Goal: Transaction & Acquisition: Subscribe to service/newsletter

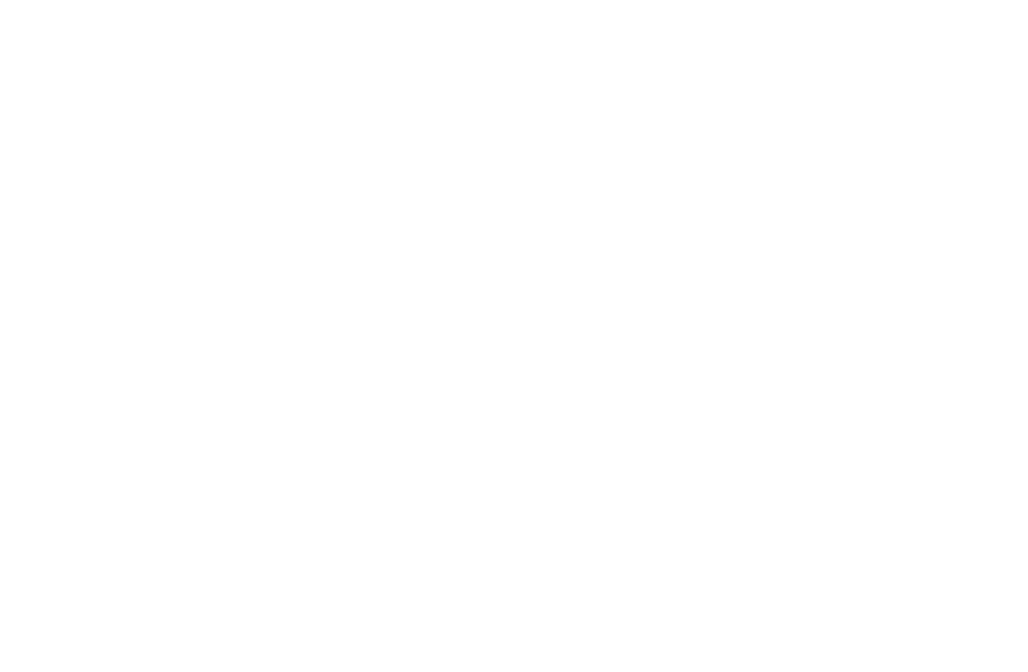
select select "MY"
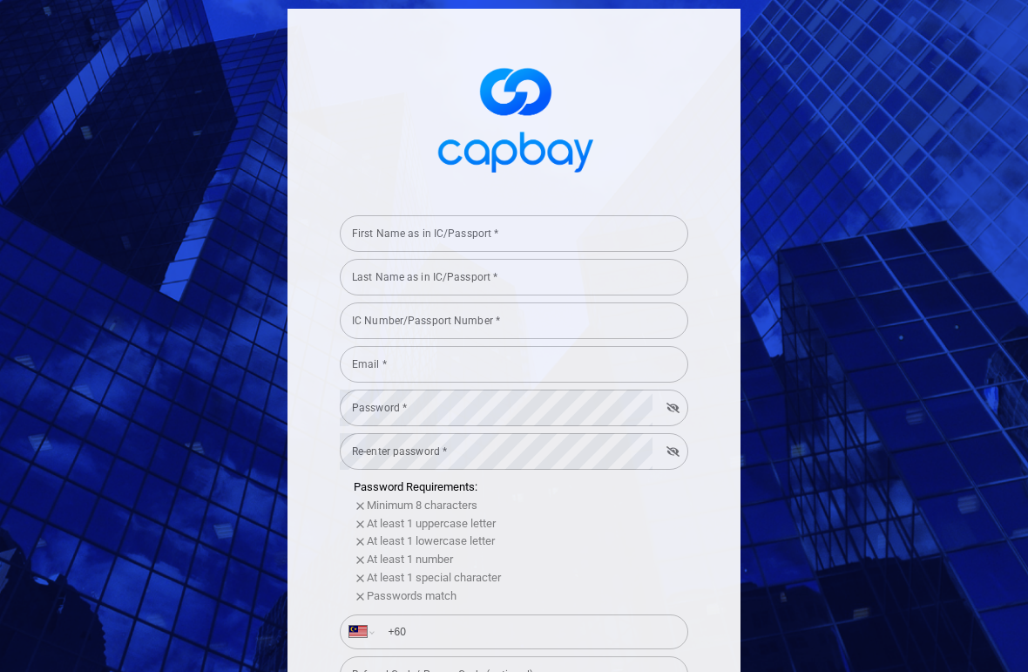
click at [373, 348] on input "Email *" at bounding box center [514, 364] width 349 height 37
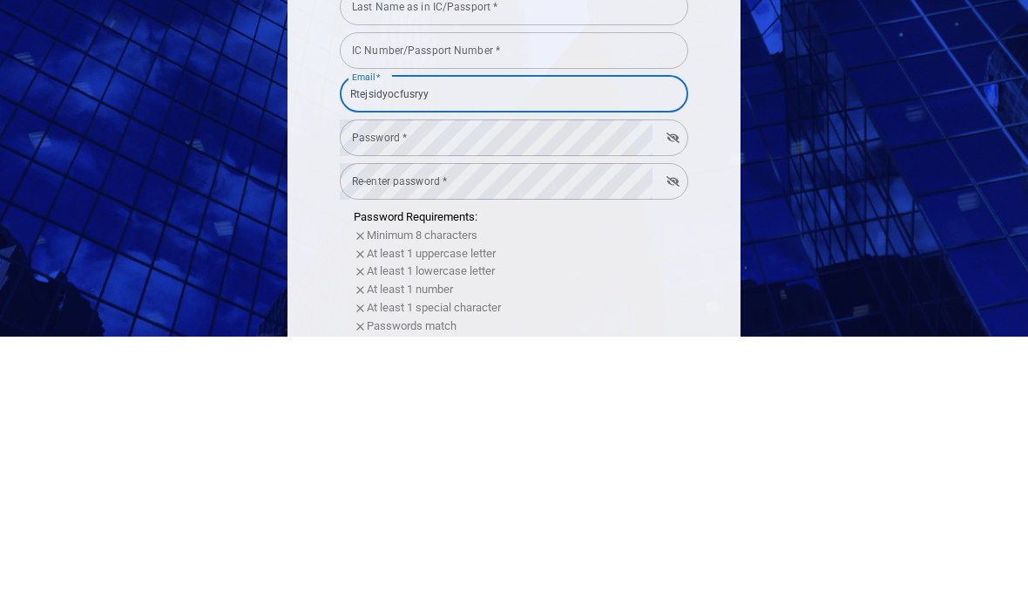
scroll to position [70, 0]
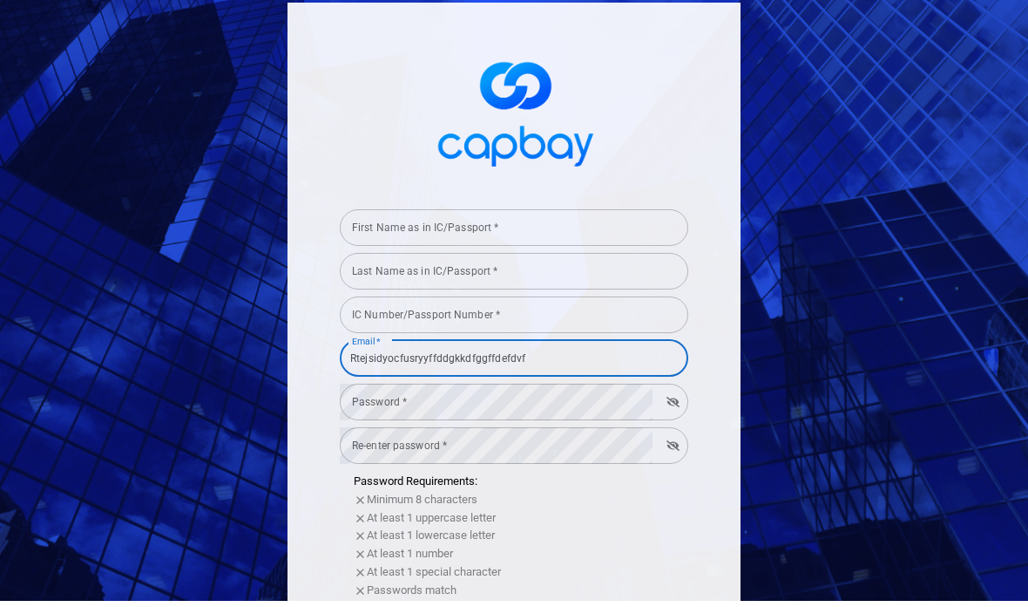
type input "Rtejsidyocfusryyffddgkkdfggffdefdvf"
click at [962, 25] on div "First Name as in IC/Passport * First Name as in IC/Passport * Last Name as in I…" at bounding box center [514, 303] width 1028 height 607
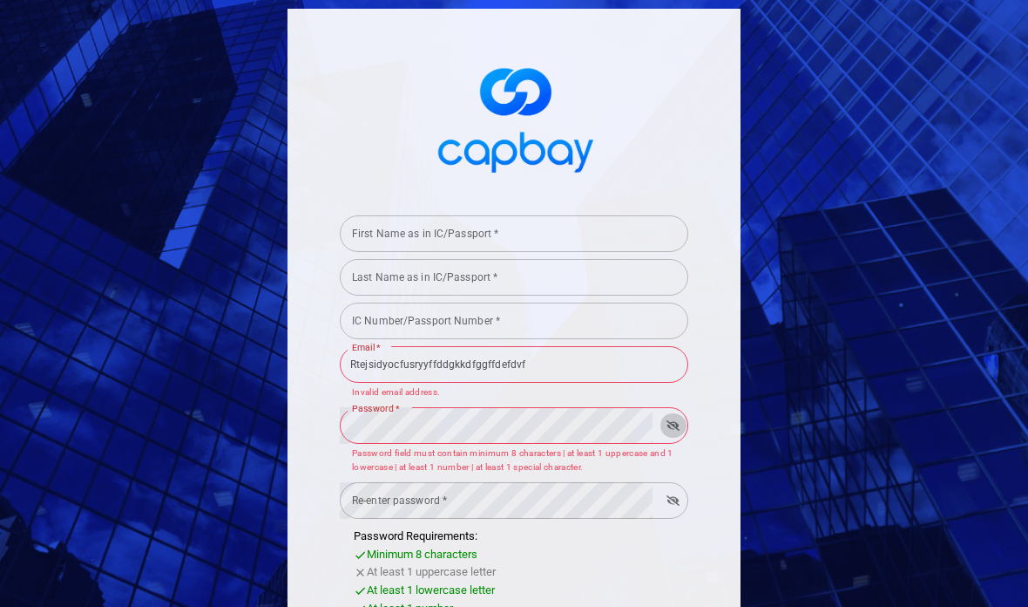
click at [411, 582] on form "First Name as in IC/Passport * First Name as in IC/Passport * Last Name as in I…" at bounding box center [514, 585] width 349 height 754
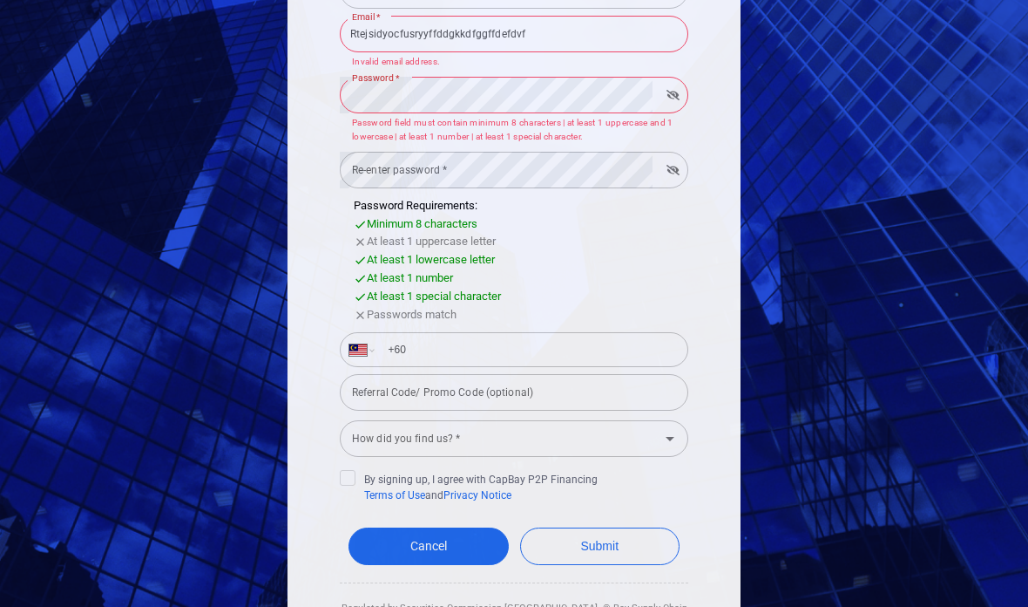
scroll to position [329, 0]
click at [420, 528] on link "Cancel" at bounding box center [429, 546] width 160 height 37
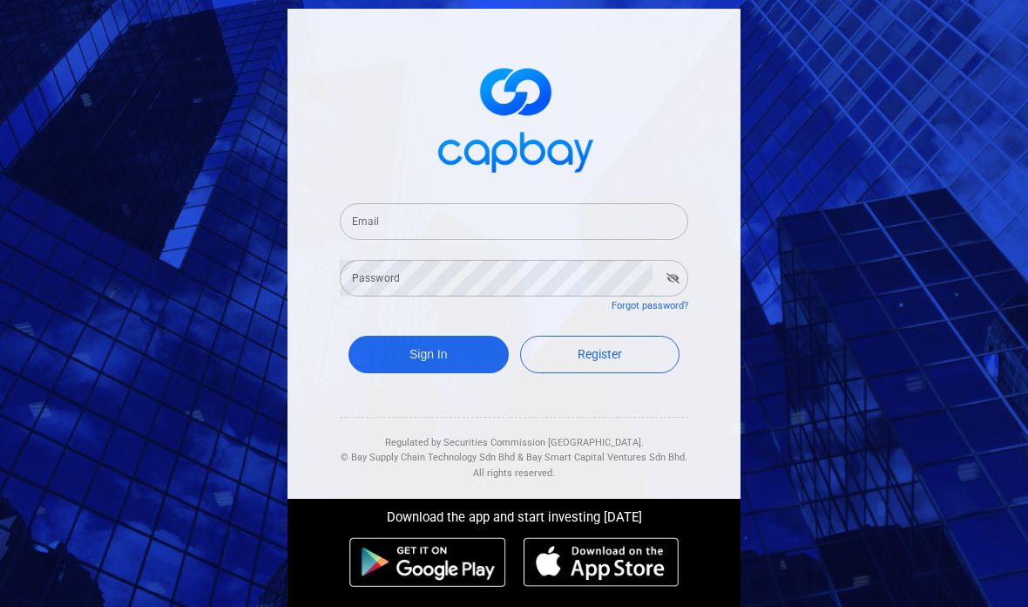
click at [407, 373] on button "Sign In" at bounding box center [429, 354] width 160 height 37
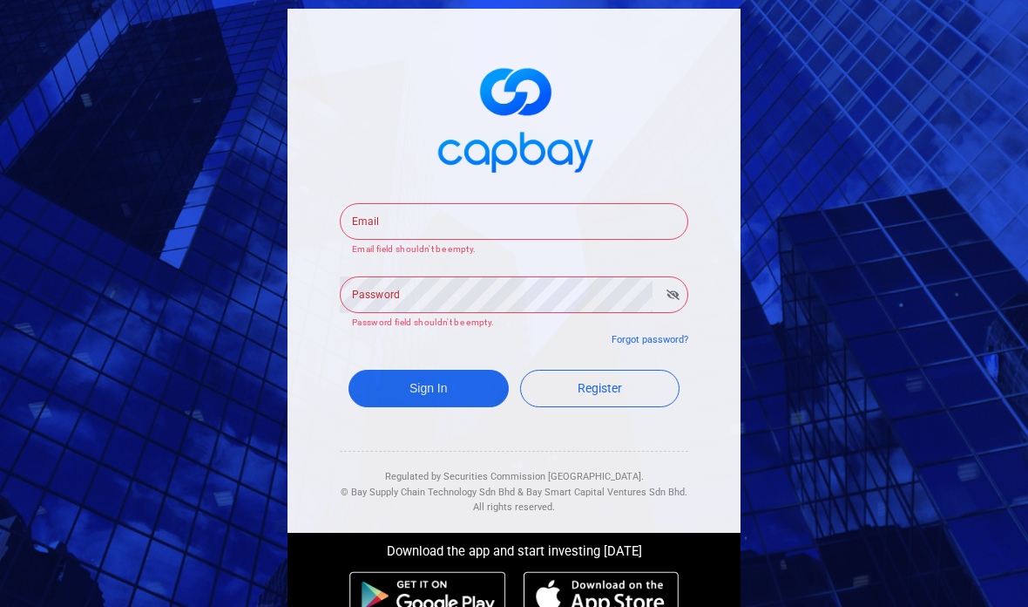
click at [375, 393] on button "Sign In" at bounding box center [429, 388] width 160 height 37
click at [386, 363] on form "Email Email Email field shouldn't be empty. Password Password Password field sh…" at bounding box center [514, 307] width 349 height 251
click at [373, 397] on button "Sign In" at bounding box center [429, 388] width 160 height 37
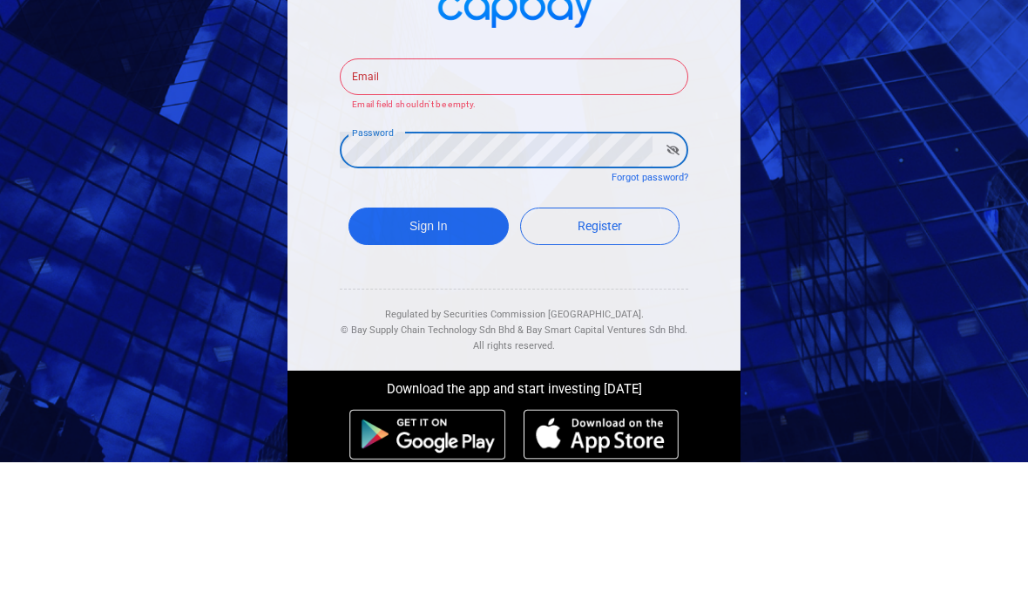
click at [408, 352] on button "Sign In" at bounding box center [429, 370] width 160 height 37
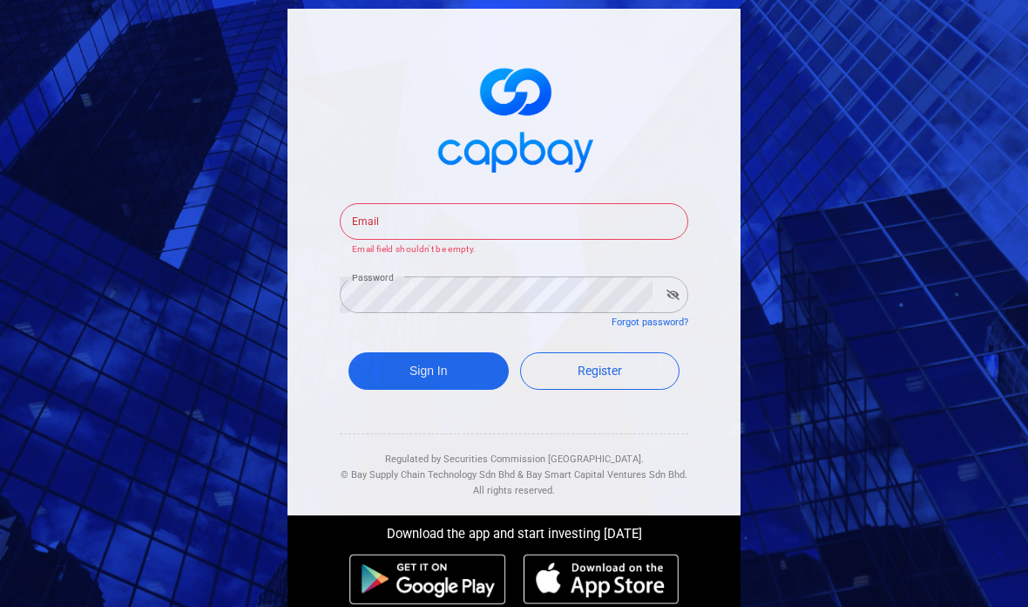
click at [386, 356] on div "Sign In Register" at bounding box center [514, 375] width 349 height 64
click at [373, 352] on button "Sign In" at bounding box center [429, 370] width 160 height 37
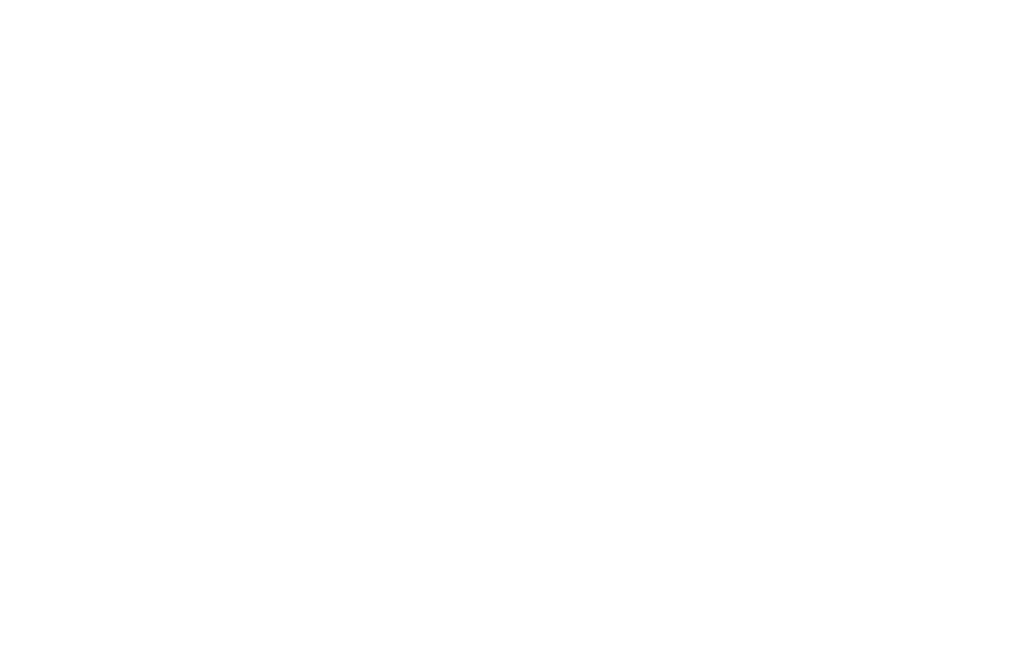
select select "MY"
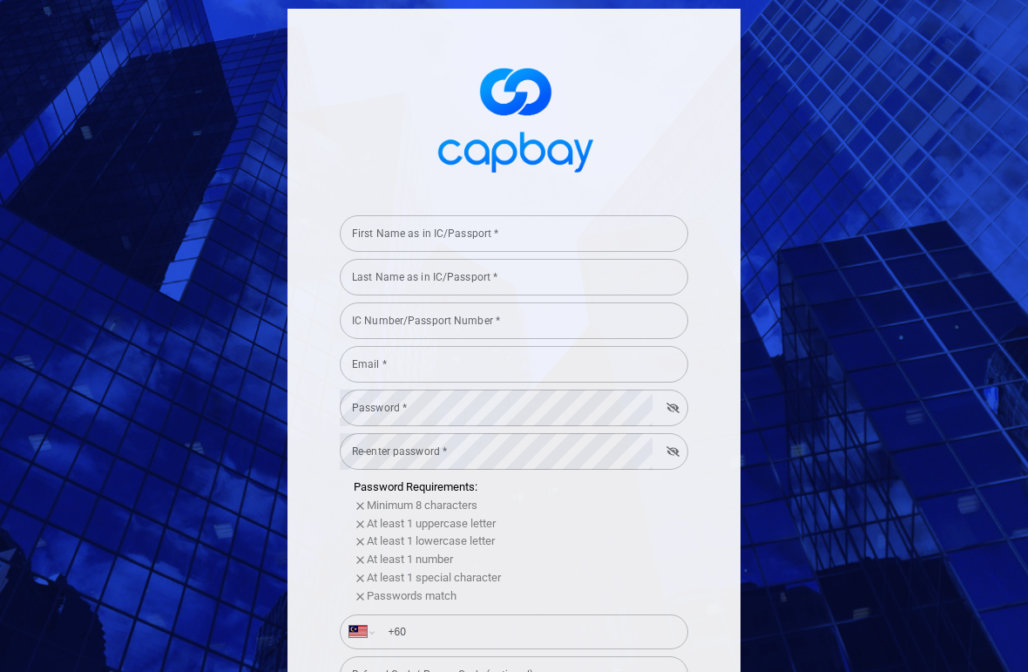
click at [380, 376] on input "Email *" at bounding box center [514, 364] width 349 height 37
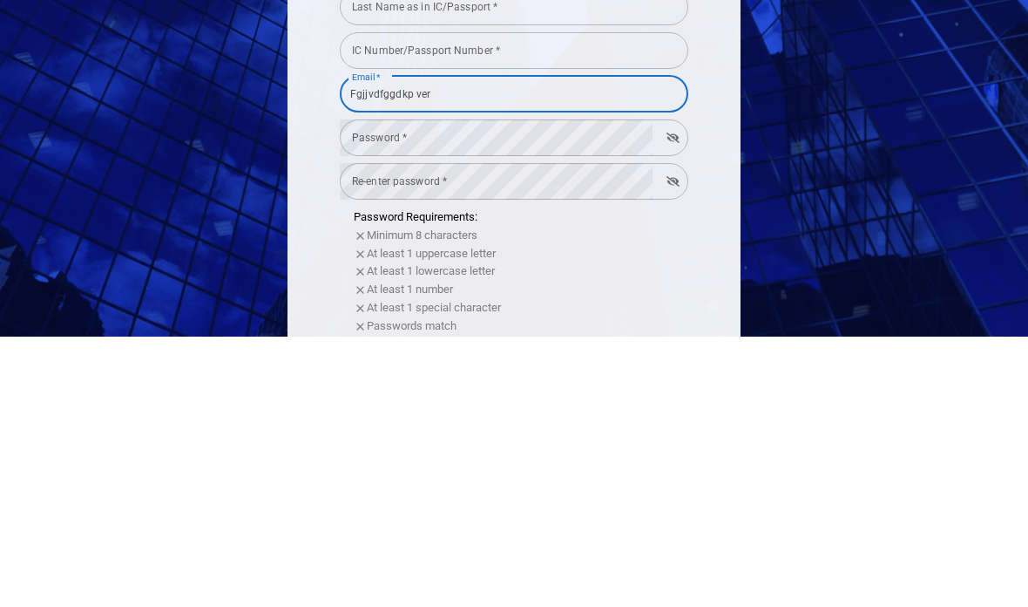
type input "Fgjjvdfggdkp verd"
